Goal: Communication & Community: Answer question/provide support

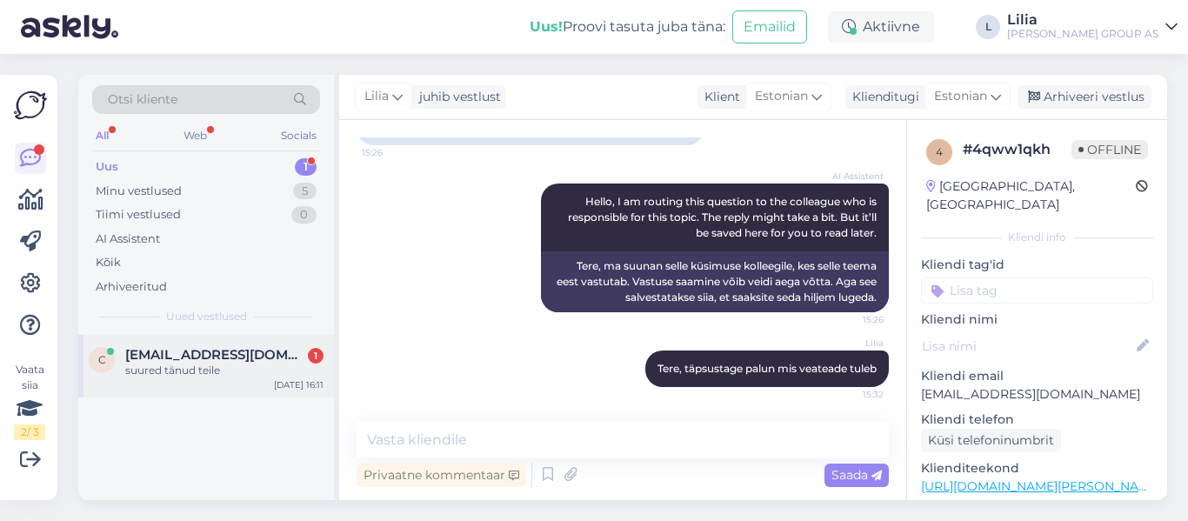
click at [162, 384] on div "c [EMAIL_ADDRESS][DOMAIN_NAME] 1 suured tänud teile [DATE] 16:11" at bounding box center [206, 366] width 256 height 63
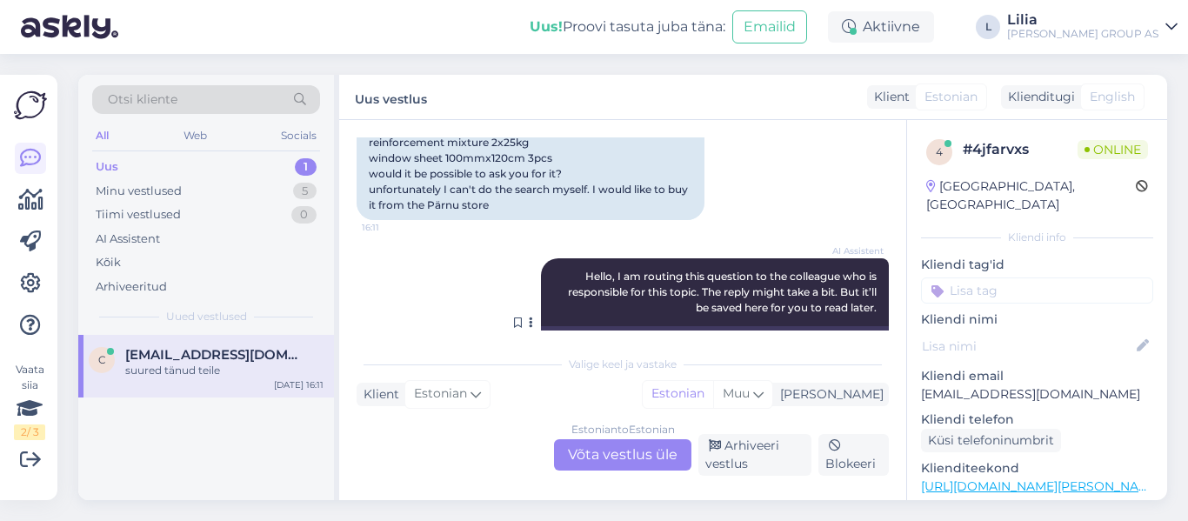
scroll to position [151, 0]
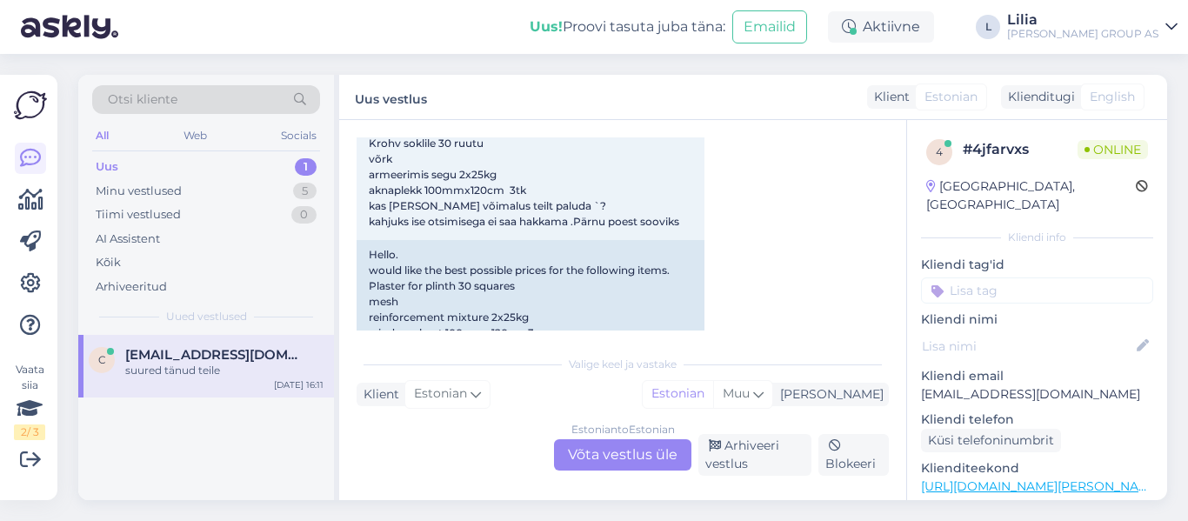
click at [207, 154] on div "Otsi kliente All Web Socials Uus 1 Minu vestlused 5 Tiimi vestlused 0 AI Assist…" at bounding box center [206, 205] width 256 height 260
click at [205, 161] on div "Uus 1" at bounding box center [206, 167] width 228 height 24
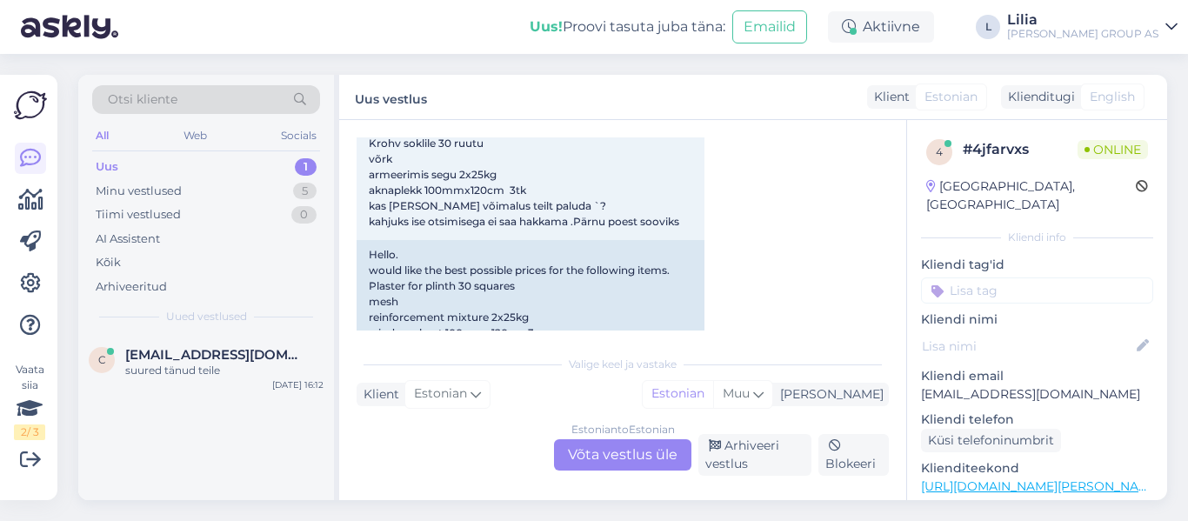
click at [613, 447] on div "Estonian to Estonian Võta vestlus üle" at bounding box center [622, 454] width 137 height 31
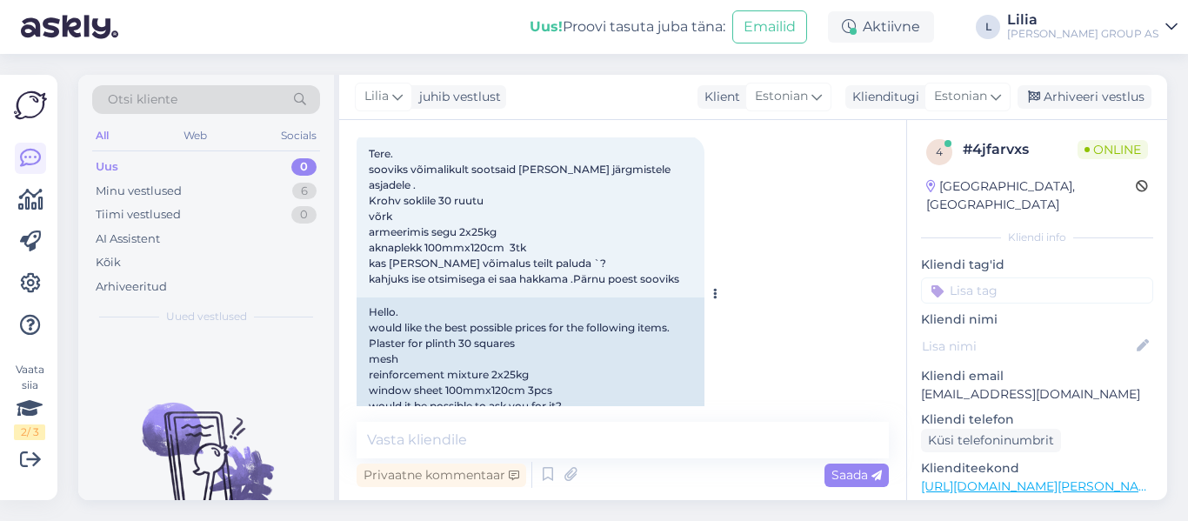
scroll to position [87, 0]
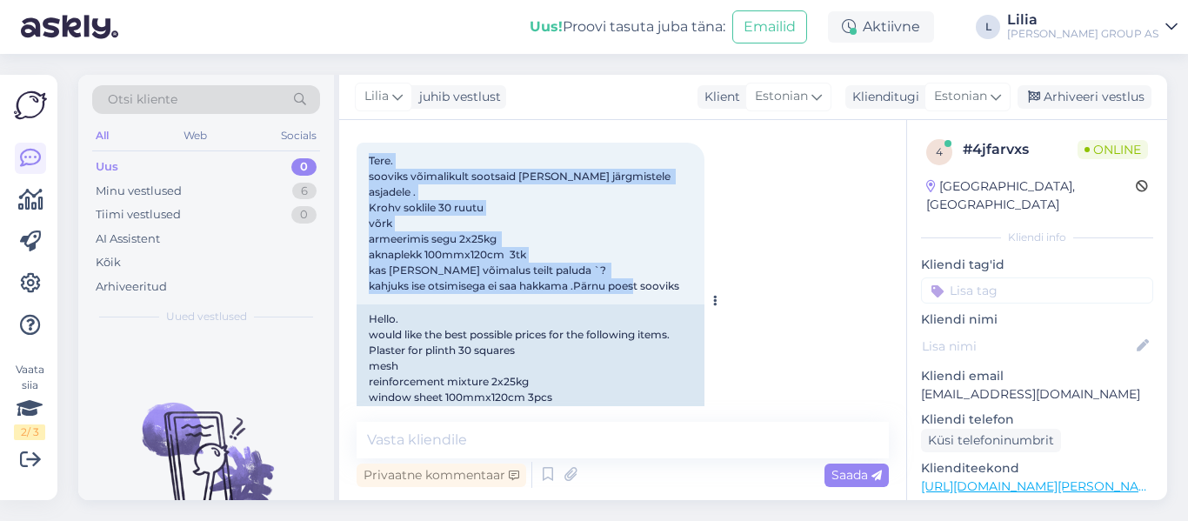
drag, startPoint x: 688, startPoint y: 269, endPoint x: 358, endPoint y: 167, distance: 345.0
click at [358, 167] on div "Tere. sooviks võimalikult sootsaid [PERSON_NAME] järgmistele asjadele . Krohv s…" at bounding box center [531, 224] width 348 height 162
copy span "Tere. sooviks võimalikult sootsaid [PERSON_NAME] järgmistele asjadele . Krohv s…"
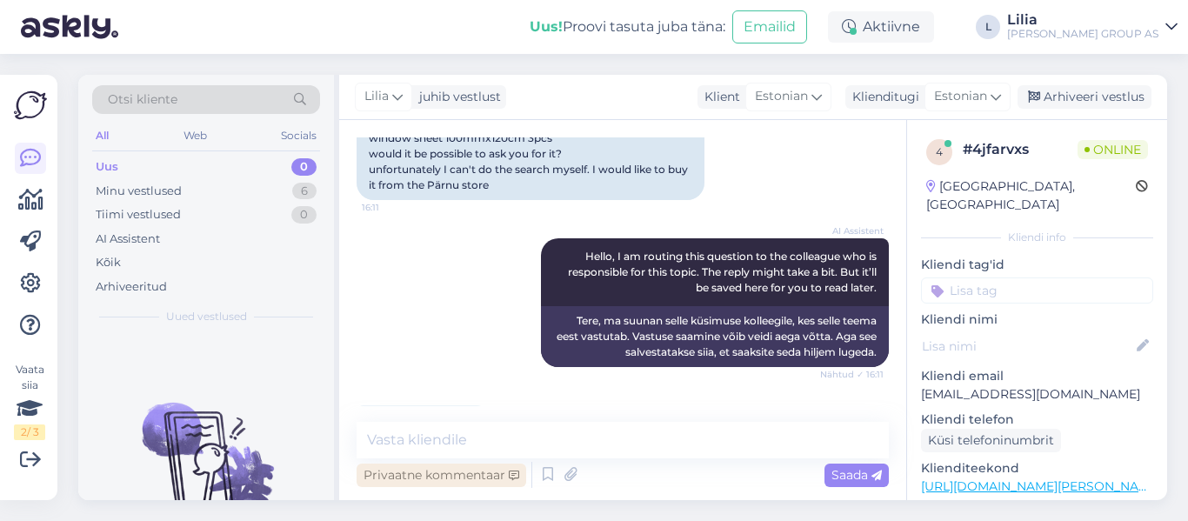
scroll to position [348, 0]
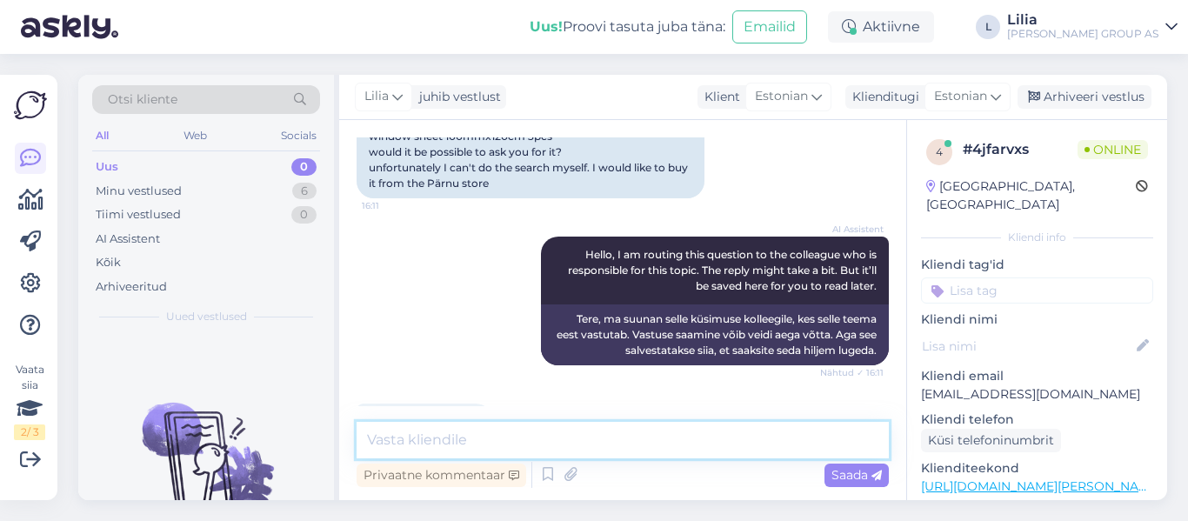
click at [524, 448] on textarea at bounding box center [623, 440] width 532 height 37
click at [647, 444] on textarea "Tere, soovitame pöörduda Pärnu müügujuhi [PERSON_NAME]. Kontakti leiate siit:" at bounding box center [623, 440] width 532 height 37
click at [857, 443] on textarea "Tere, soovitame pöörduda Pärnu müügijuhi [PERSON_NAME]. Kontakti leiate siit:" at bounding box center [623, 440] width 532 height 37
paste textarea "[URL][DOMAIN_NAME][PERSON_NAME]"
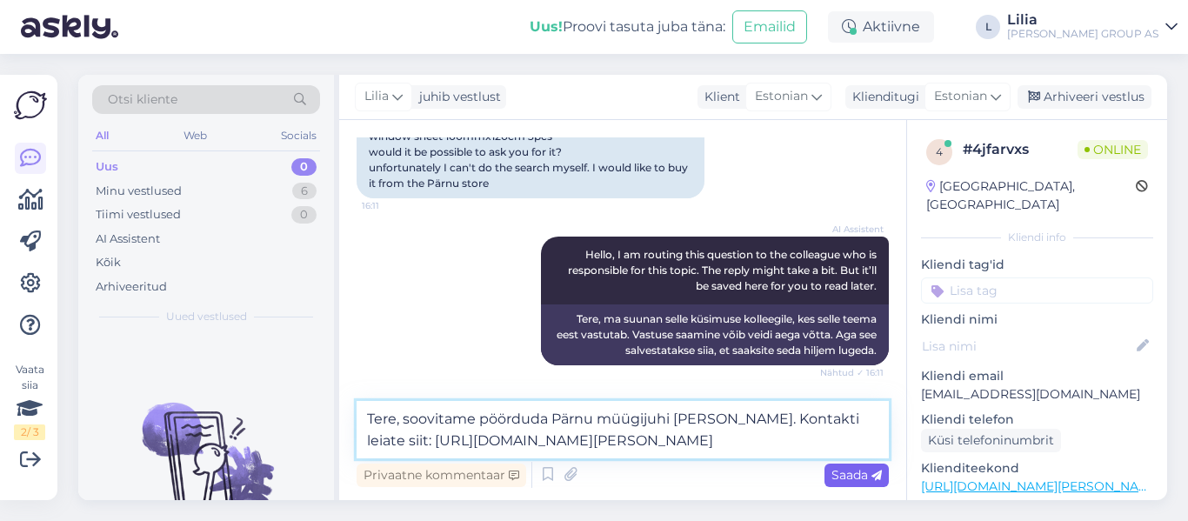
type textarea "Tere, soovitame pöörduda Pärnu müügijuhi [PERSON_NAME]. Kontakti leiate siit: […"
click at [879, 472] on icon at bounding box center [877, 476] width 10 height 10
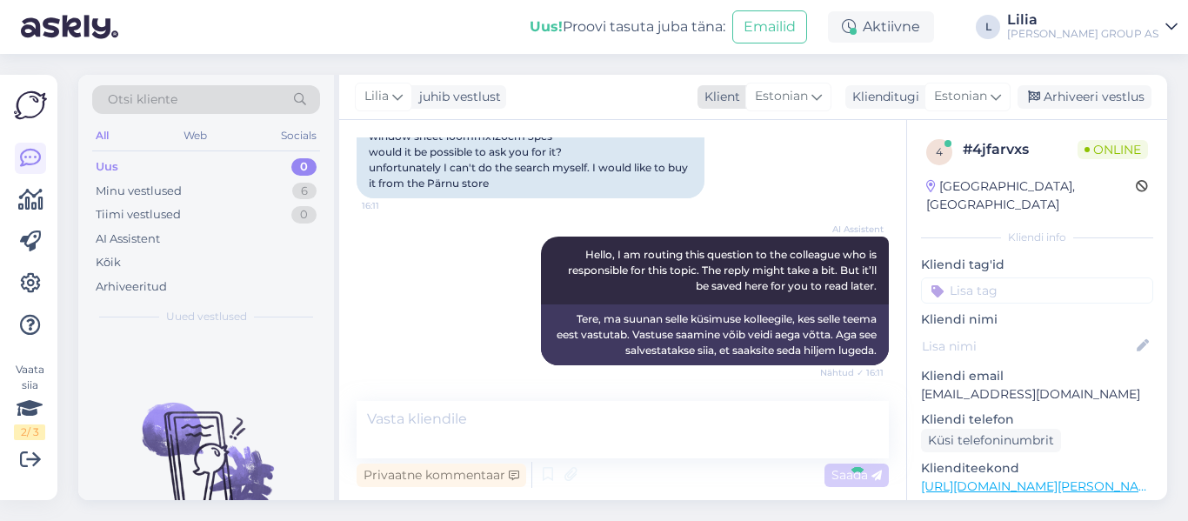
scroll to position [521, 0]
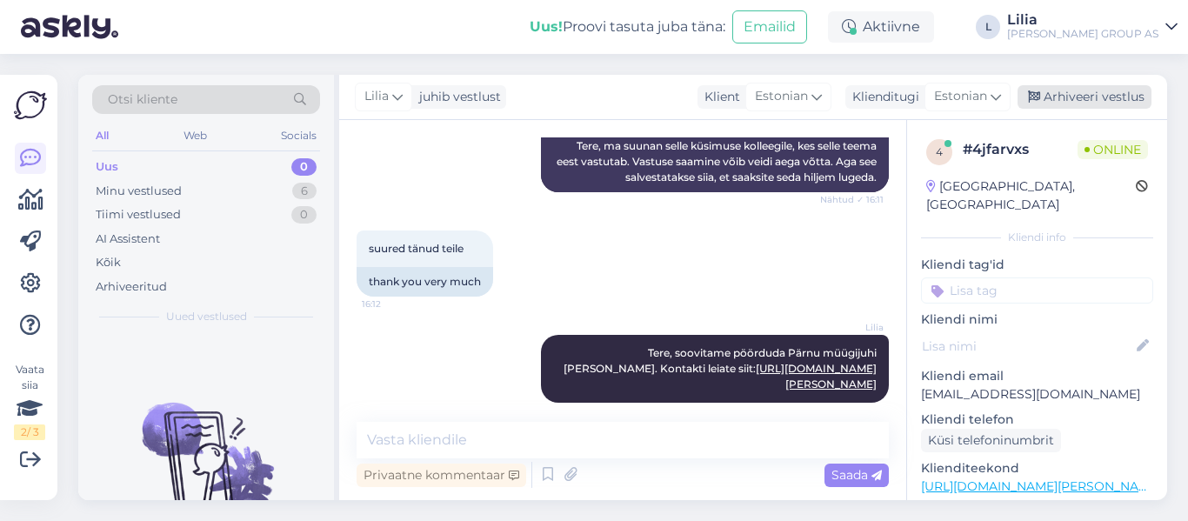
click at [1077, 88] on div "Arhiveeri vestlus" at bounding box center [1085, 96] width 134 height 23
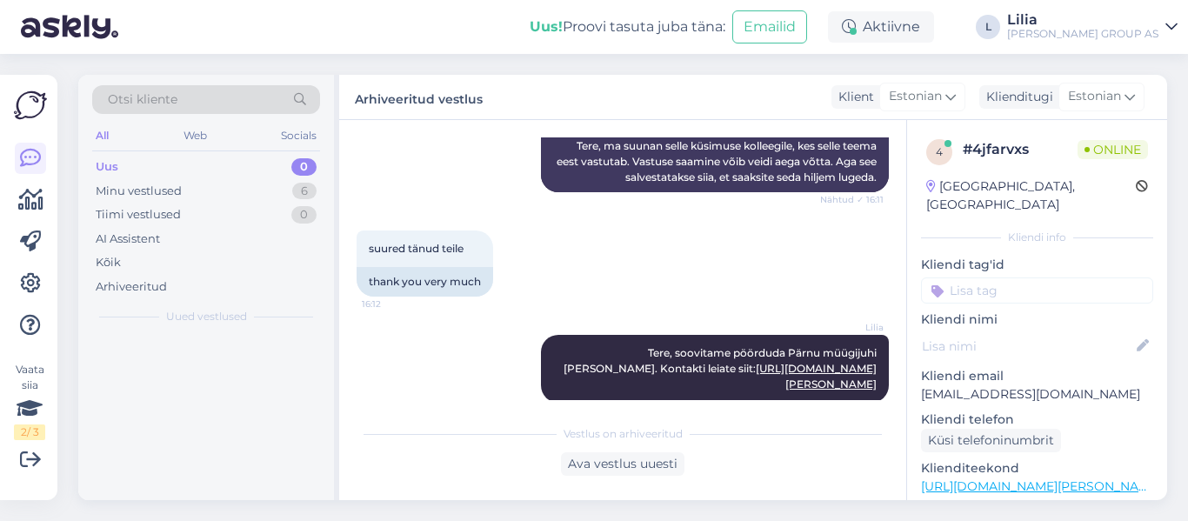
scroll to position [527, 0]
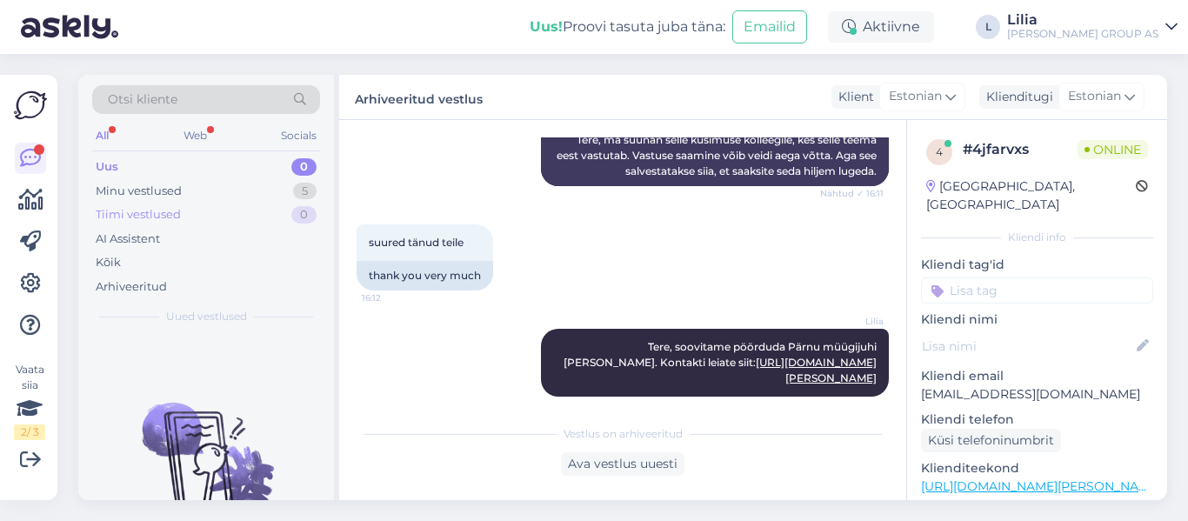
click at [201, 204] on div "Uus 0 Minu vestlused 5 Tiimi vestlused 0 AI Assistent Kõik Arhiveeritud" at bounding box center [206, 227] width 228 height 144
click at [192, 200] on div "Minu vestlused 5" at bounding box center [206, 191] width 228 height 24
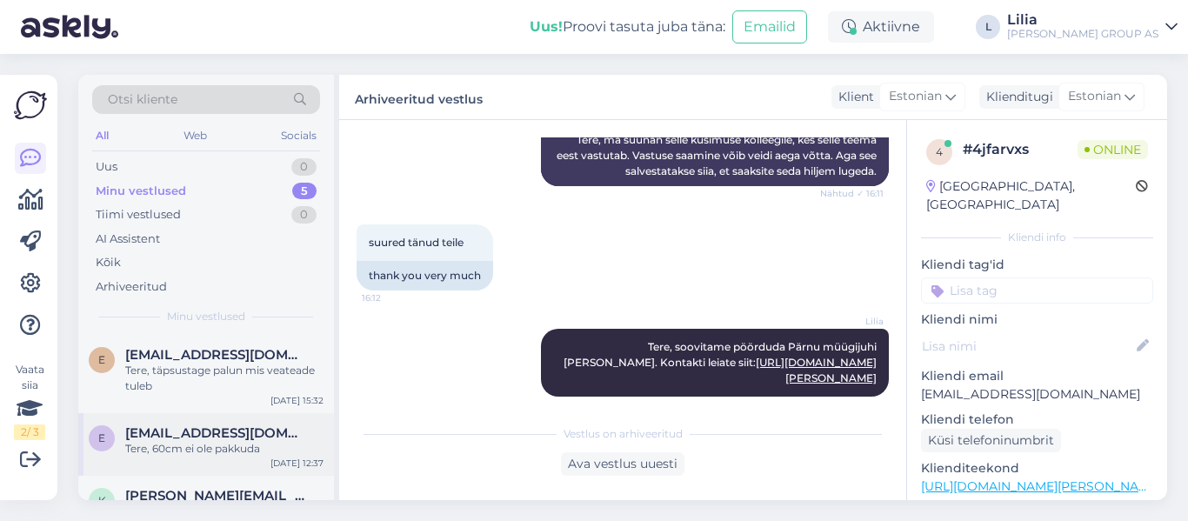
click at [268, 447] on div "Tere, 60cm ei ole pakkuda" at bounding box center [224, 449] width 198 height 16
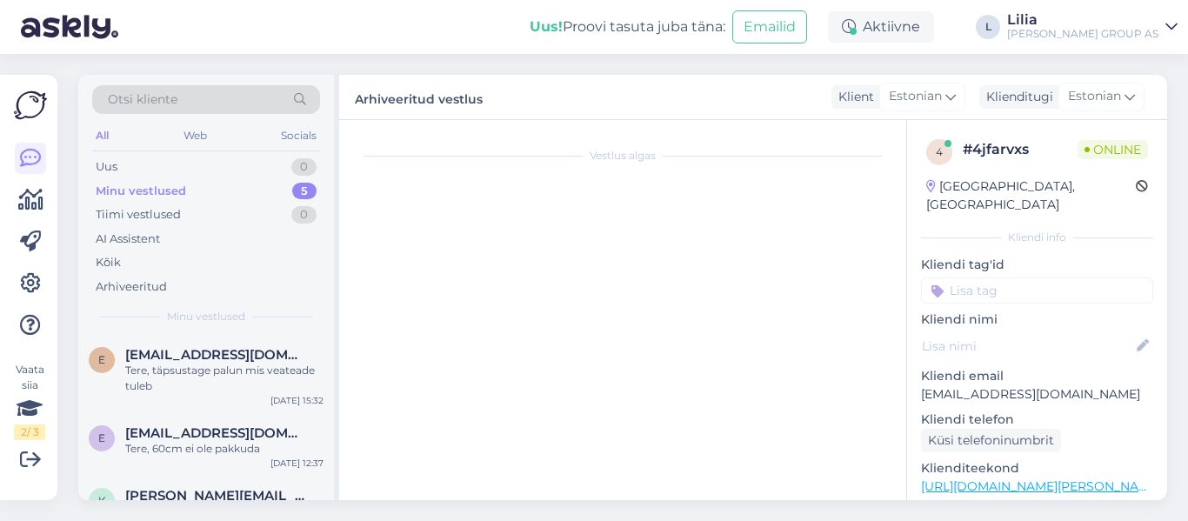
scroll to position [286, 0]
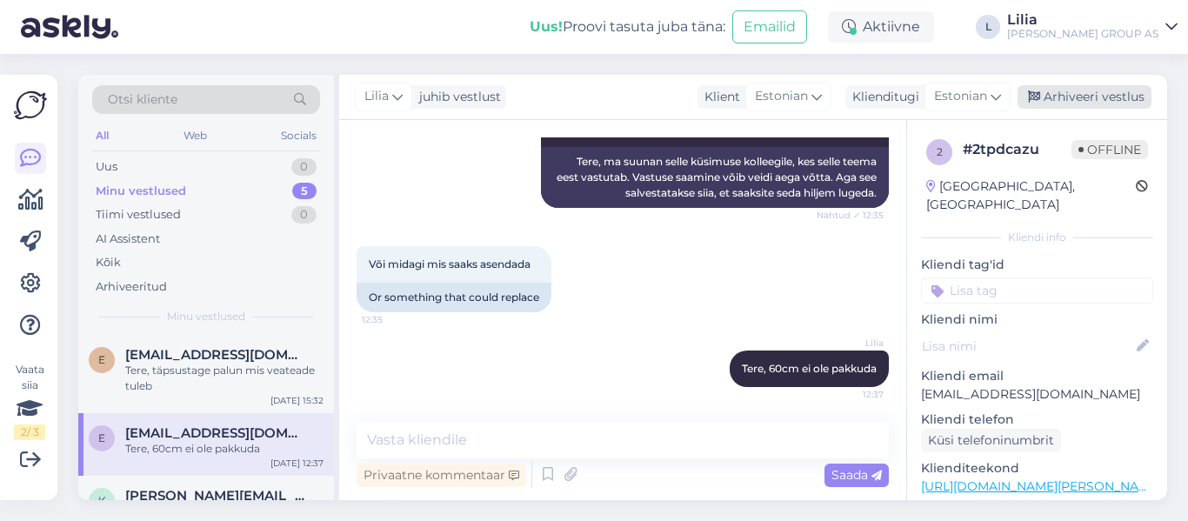
click at [1122, 98] on div "Arhiveeri vestlus" at bounding box center [1085, 96] width 134 height 23
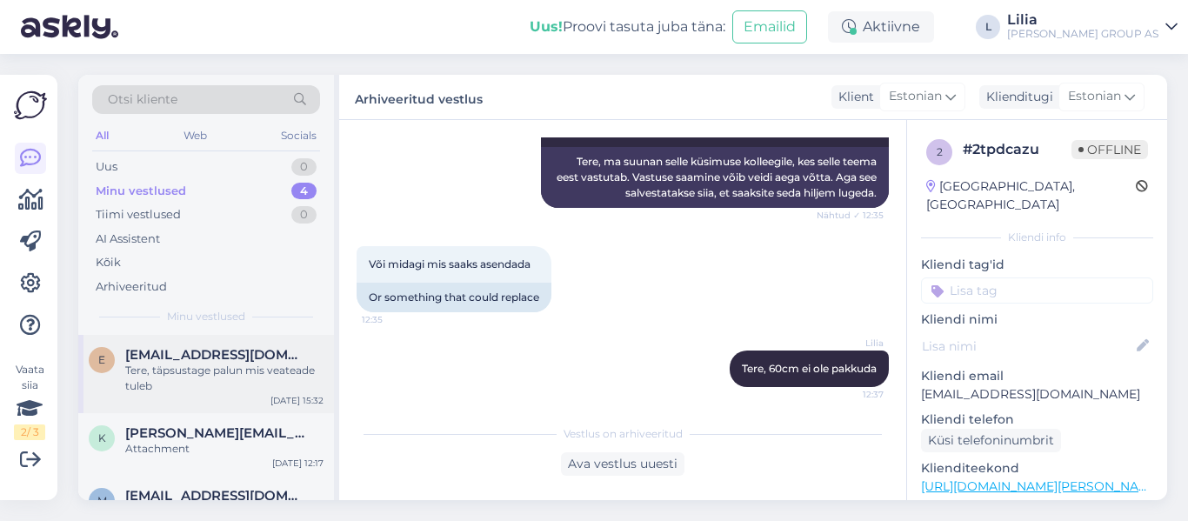
click at [205, 367] on div "Tere, täpsustage palun mis veateade tuleb" at bounding box center [224, 378] width 198 height 31
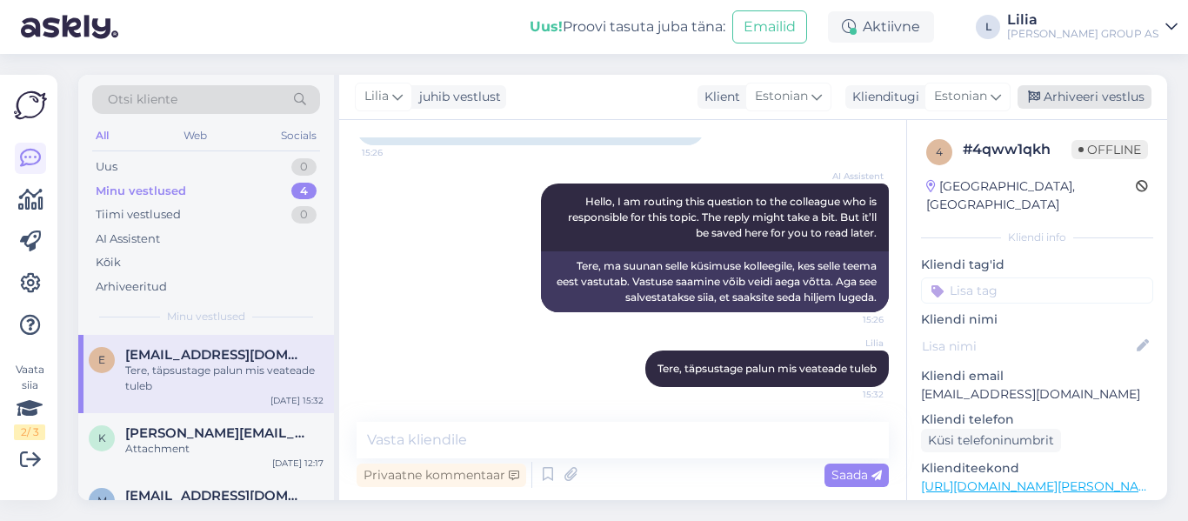
click at [1110, 97] on div "Arhiveeri vestlus" at bounding box center [1085, 96] width 134 height 23
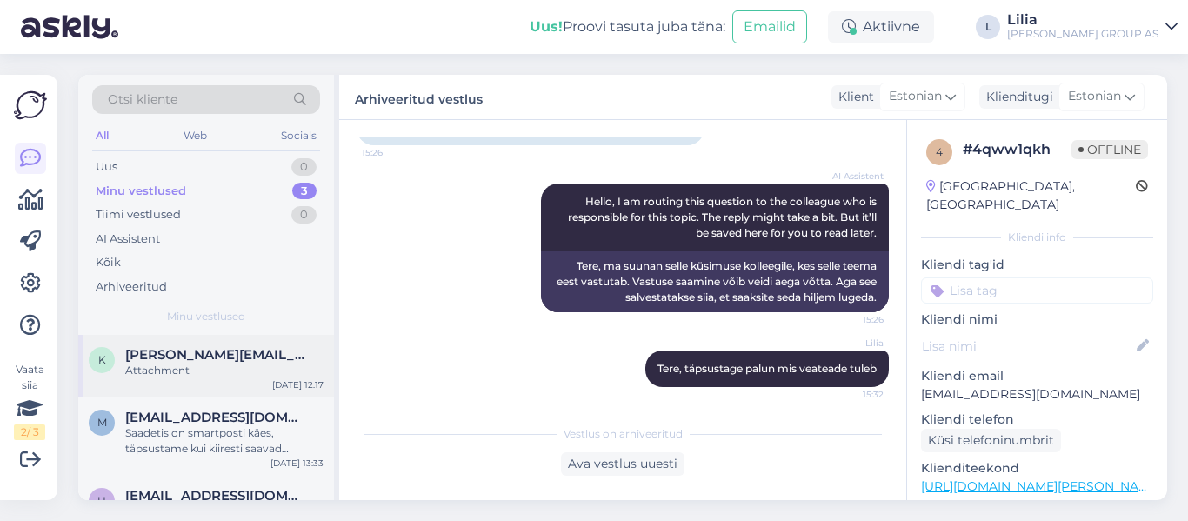
click at [200, 365] on div "Attachment" at bounding box center [224, 371] width 198 height 16
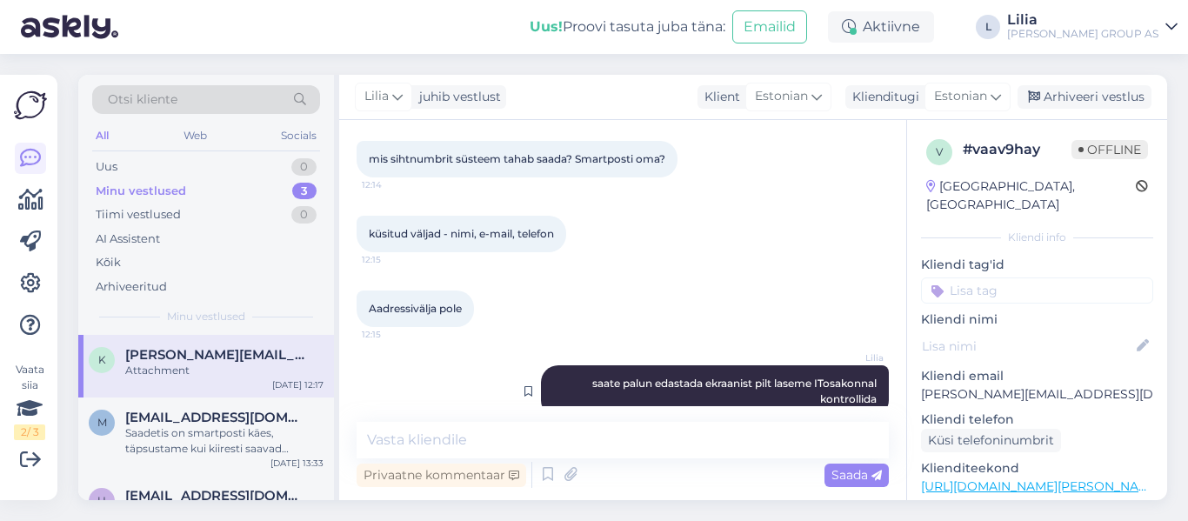
scroll to position [1265, 0]
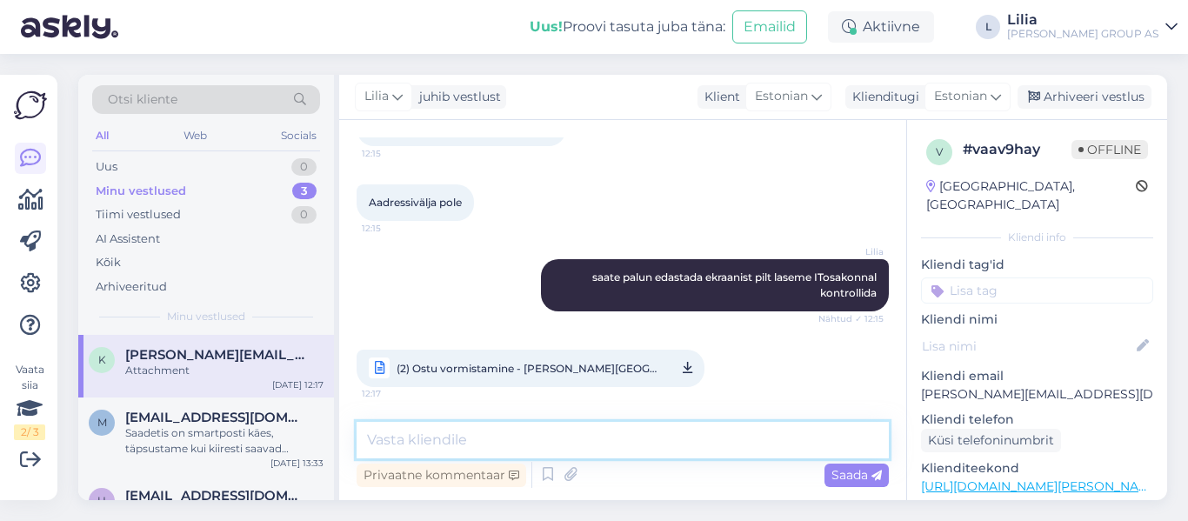
click at [531, 455] on textarea at bounding box center [623, 440] width 532 height 37
type textarea "Arendajad tegid uuenduse, nüüd peaks korras olema."
click at [847, 469] on span "Saada" at bounding box center [856, 475] width 50 height 16
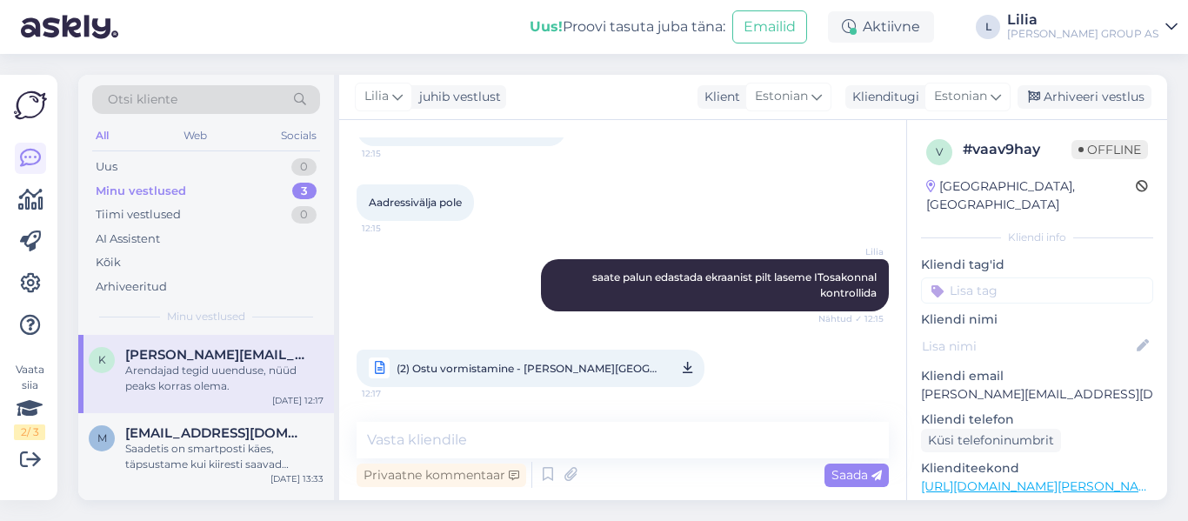
scroll to position [1339, 0]
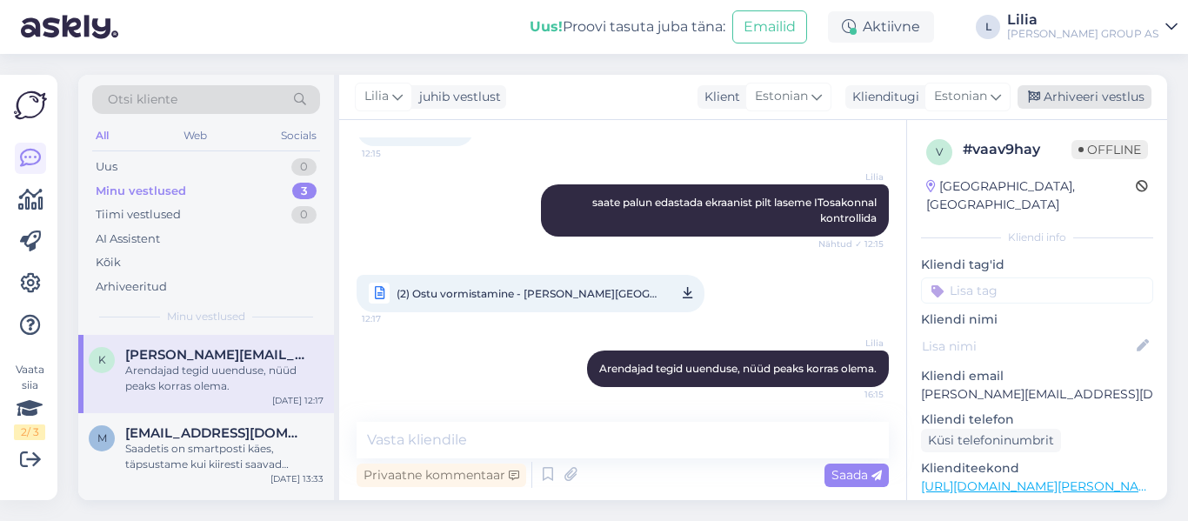
click at [1097, 107] on div "Arhiveeri vestlus" at bounding box center [1085, 96] width 134 height 23
